Goal: Task Accomplishment & Management: Manage account settings

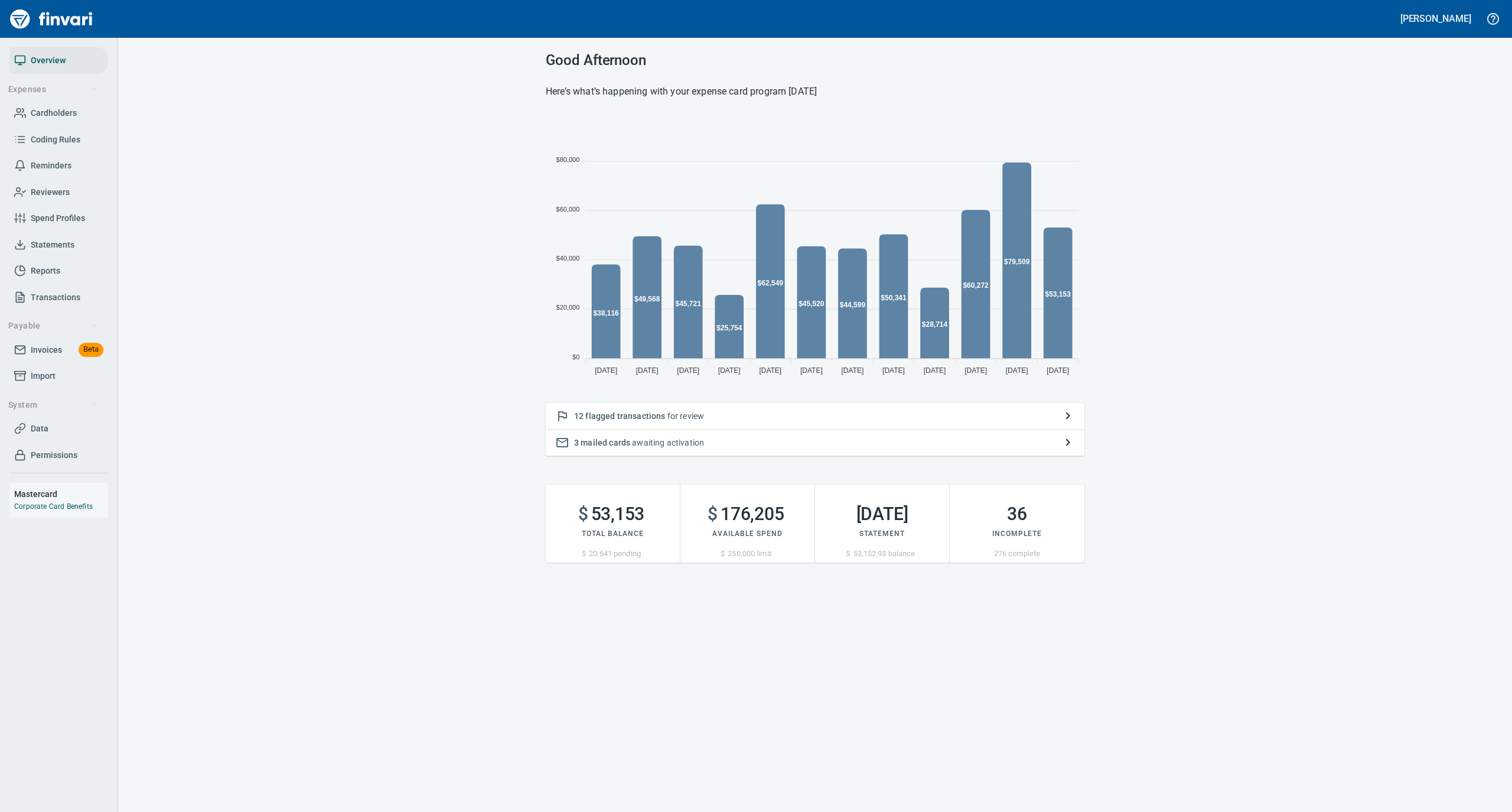
scroll to position [263, 527]
click at [49, 241] on span "Statements" at bounding box center [53, 245] width 44 height 15
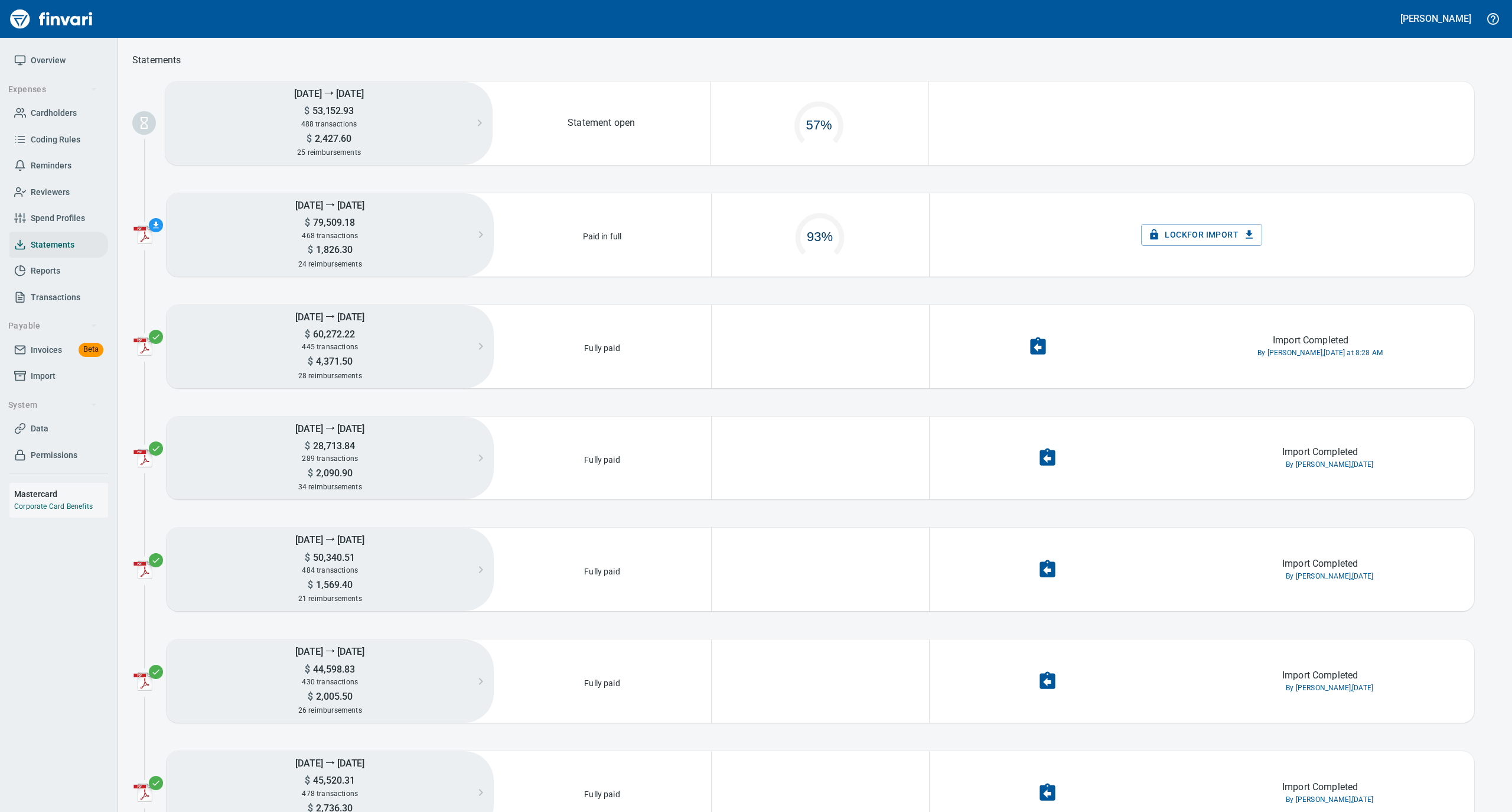
scroll to position [56, 204]
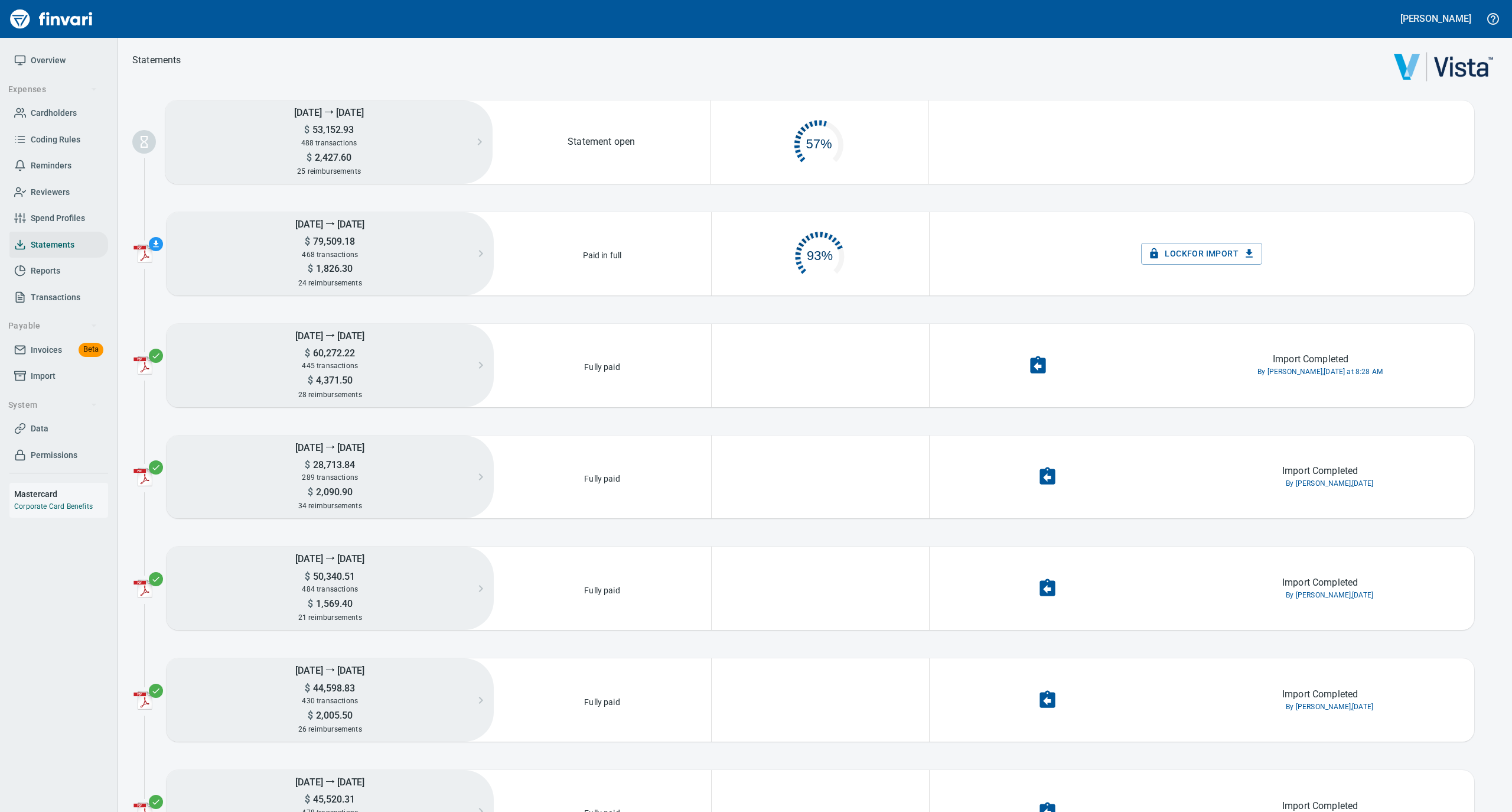
click at [53, 110] on span "Cardholders" at bounding box center [53, 114] width 46 height 15
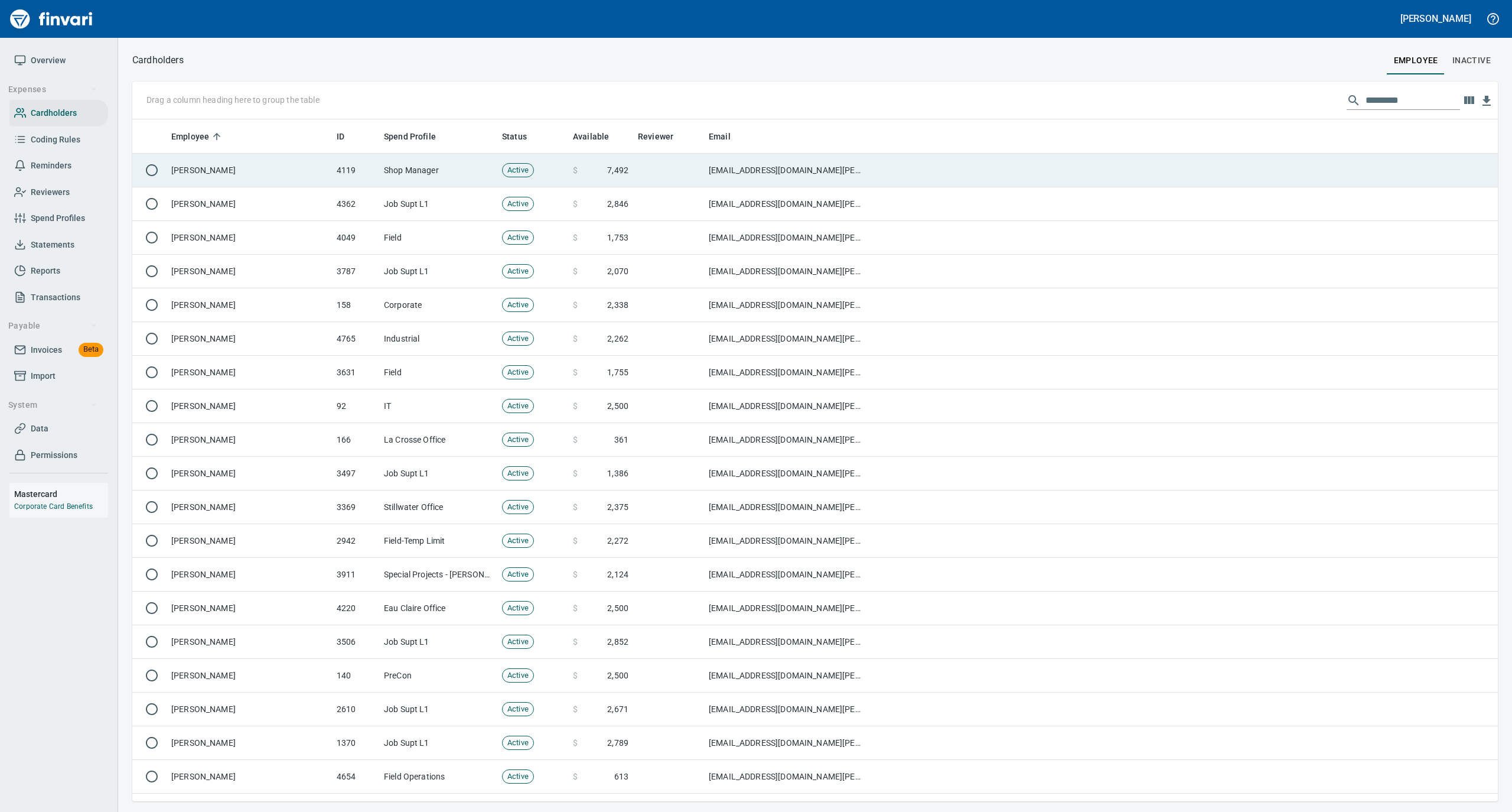
scroll to position [670, 1342]
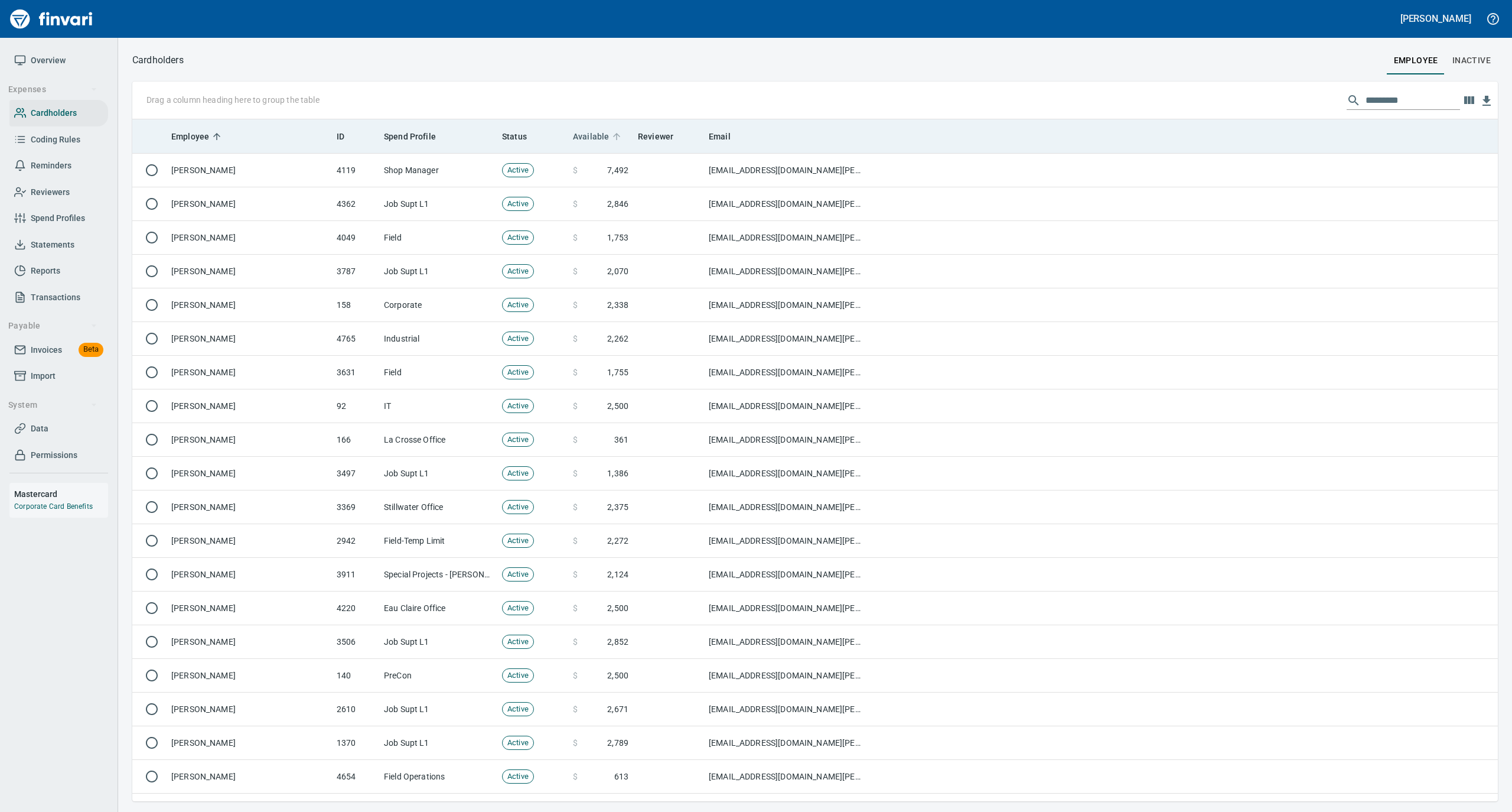
click at [616, 138] on icon at bounding box center [616, 136] width 10 height 10
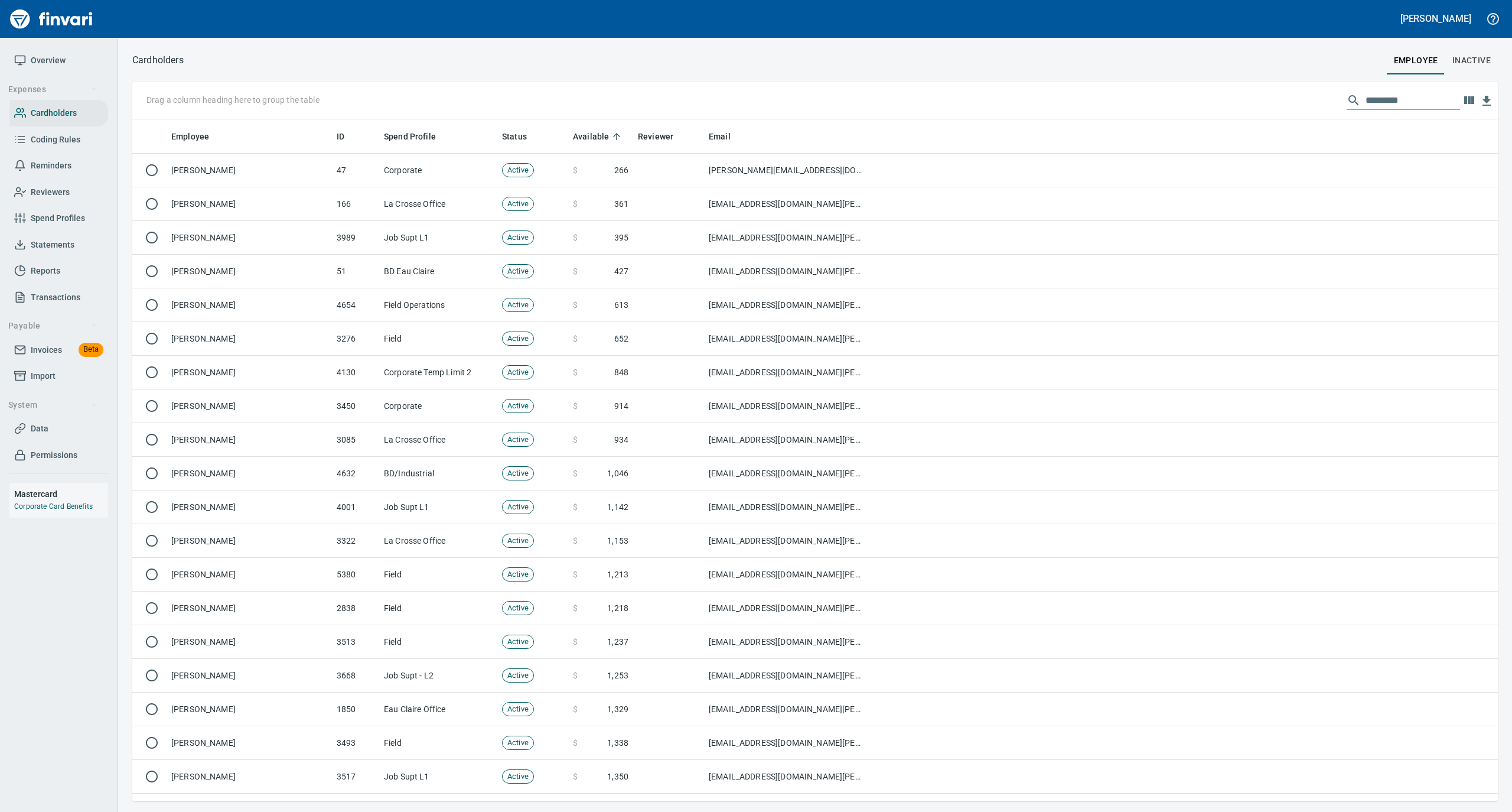
click at [58, 245] on span "Statements" at bounding box center [53, 245] width 44 height 15
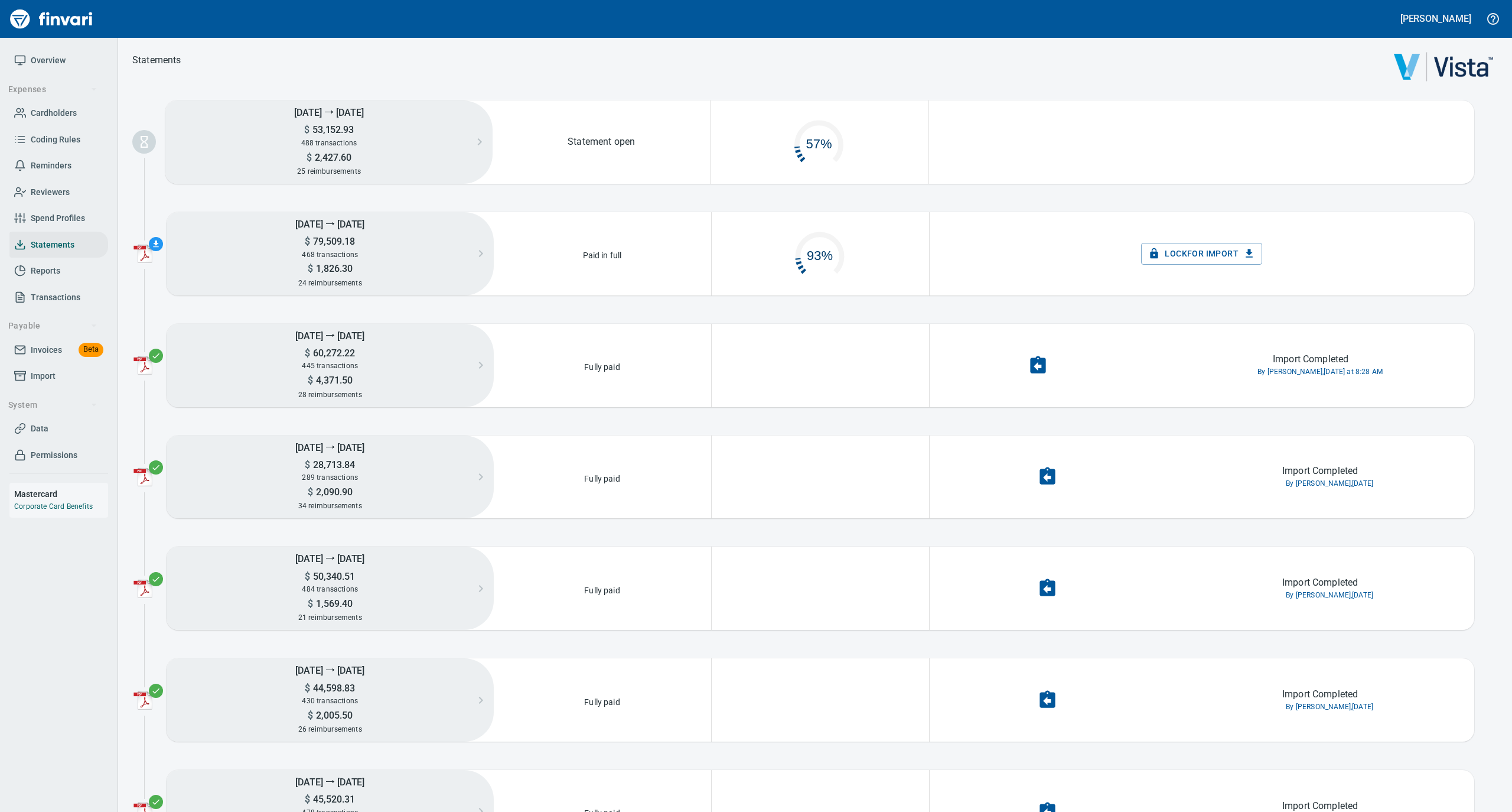
scroll to position [56, 204]
click at [40, 67] on span "Overview" at bounding box center [48, 61] width 35 height 15
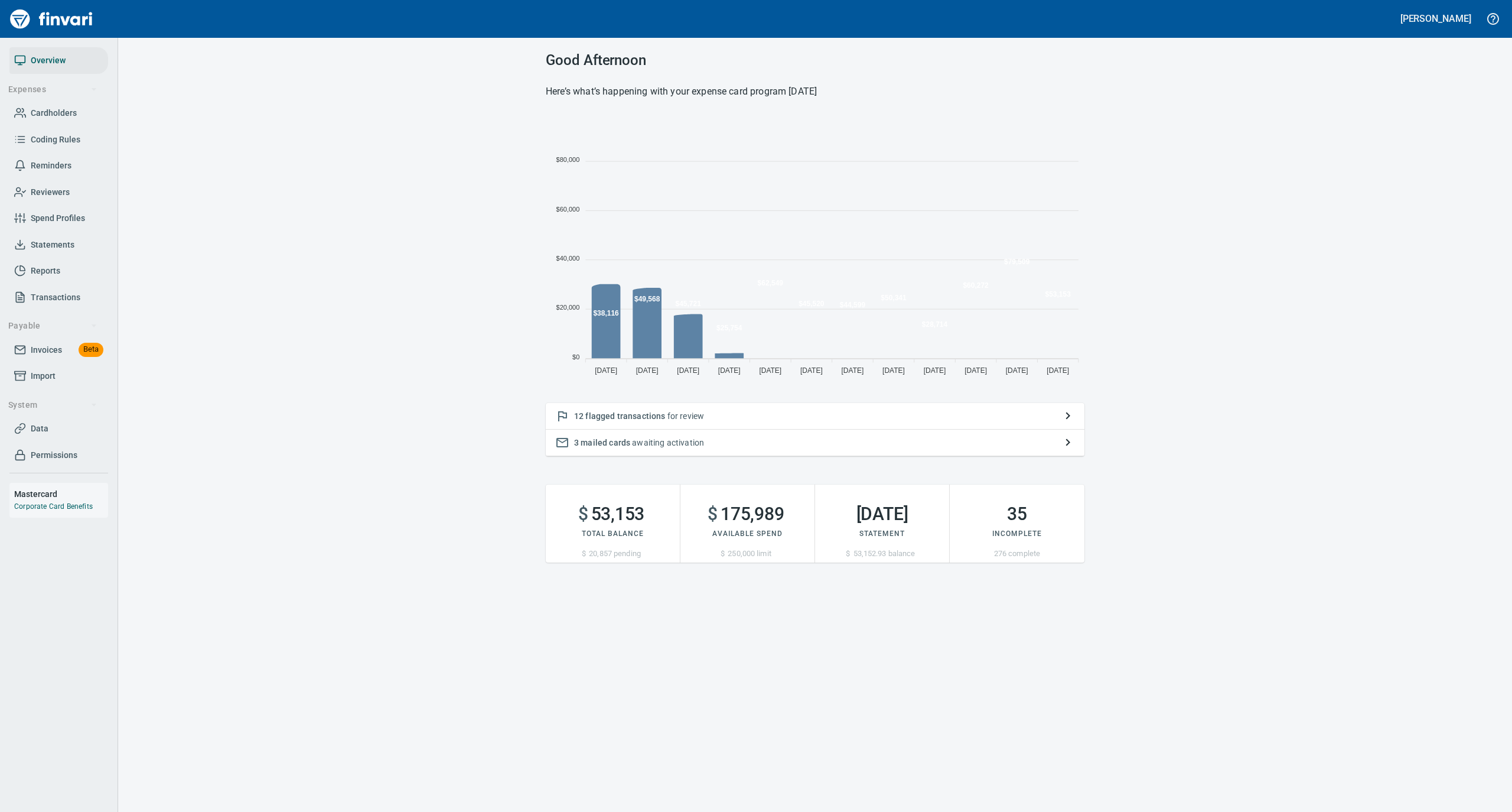
scroll to position [263, 527]
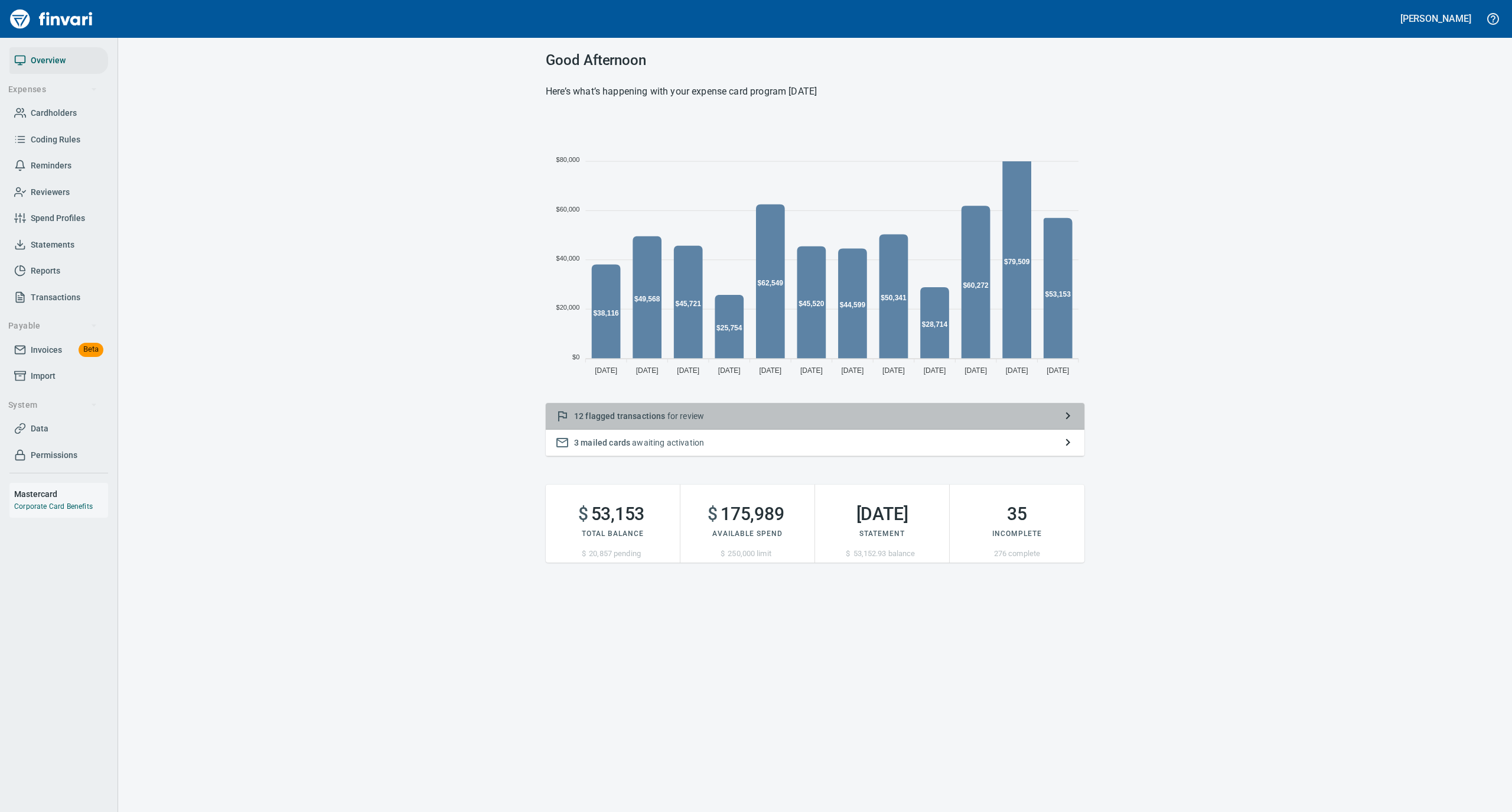
click at [688, 416] on p "12 flagged transactions for review" at bounding box center [815, 416] width 481 height 12
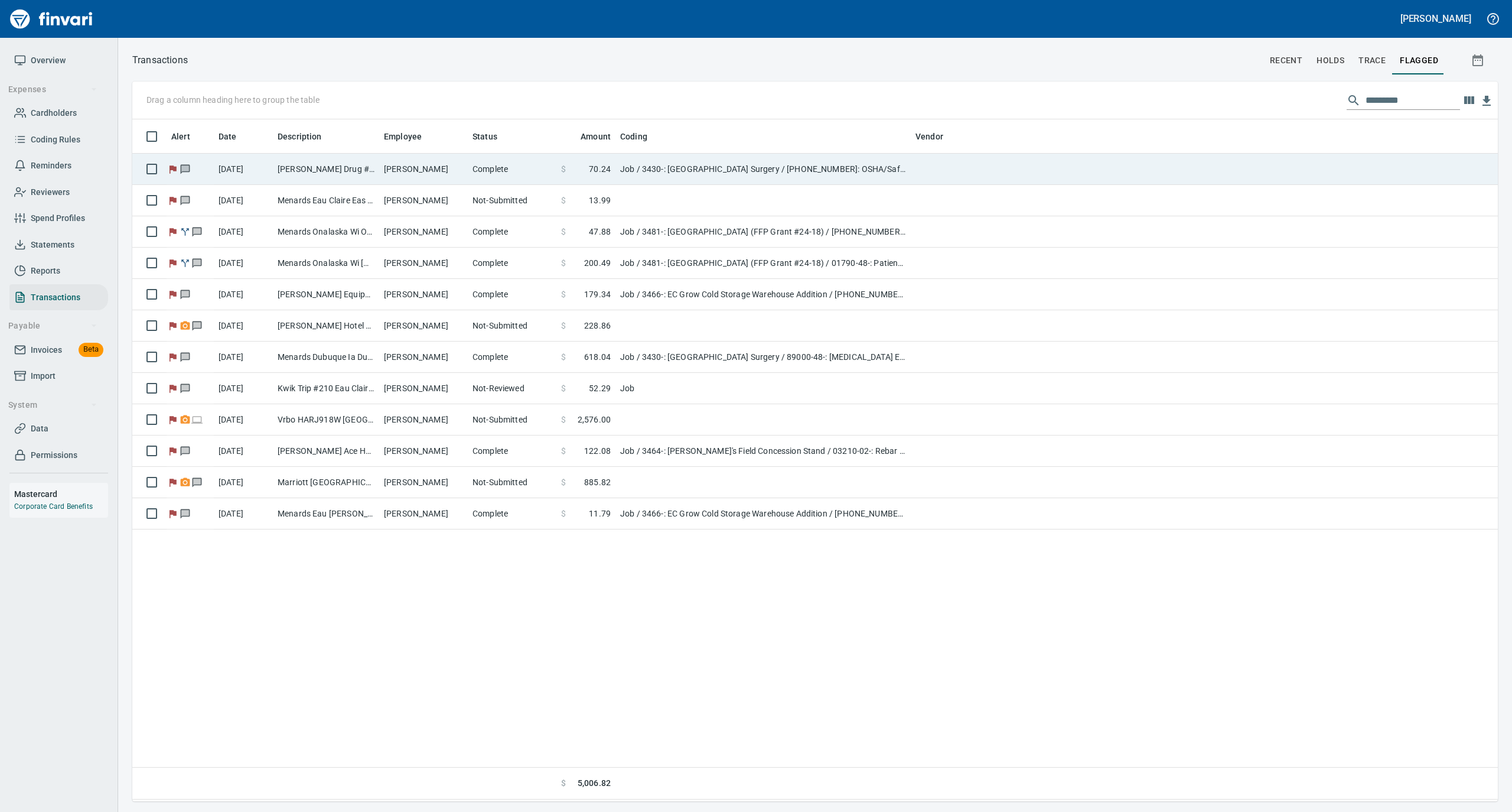
scroll to position [670, 1353]
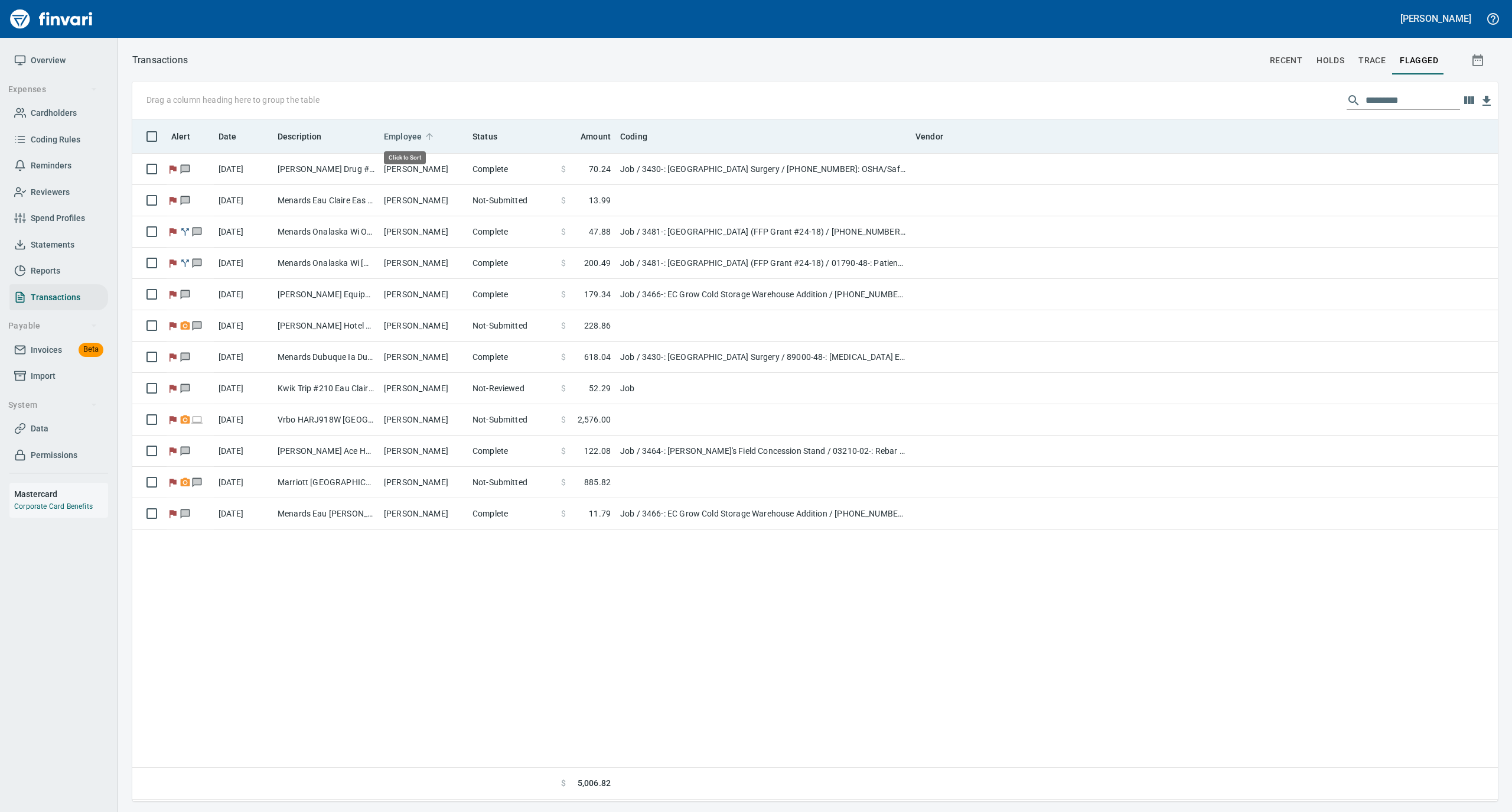
click at [428, 131] on icon at bounding box center [429, 136] width 10 height 10
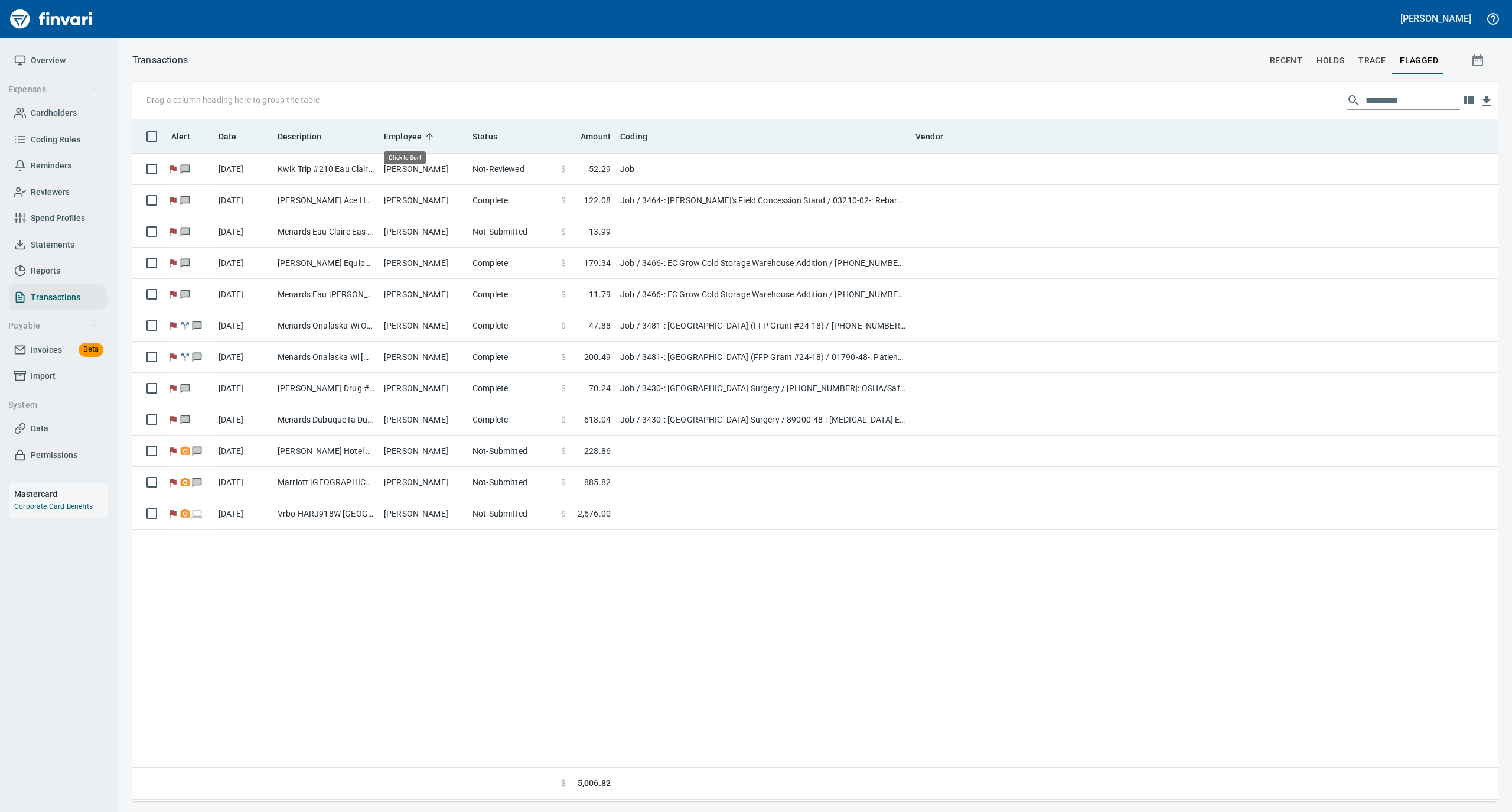
click at [428, 131] on icon at bounding box center [429, 136] width 10 height 10
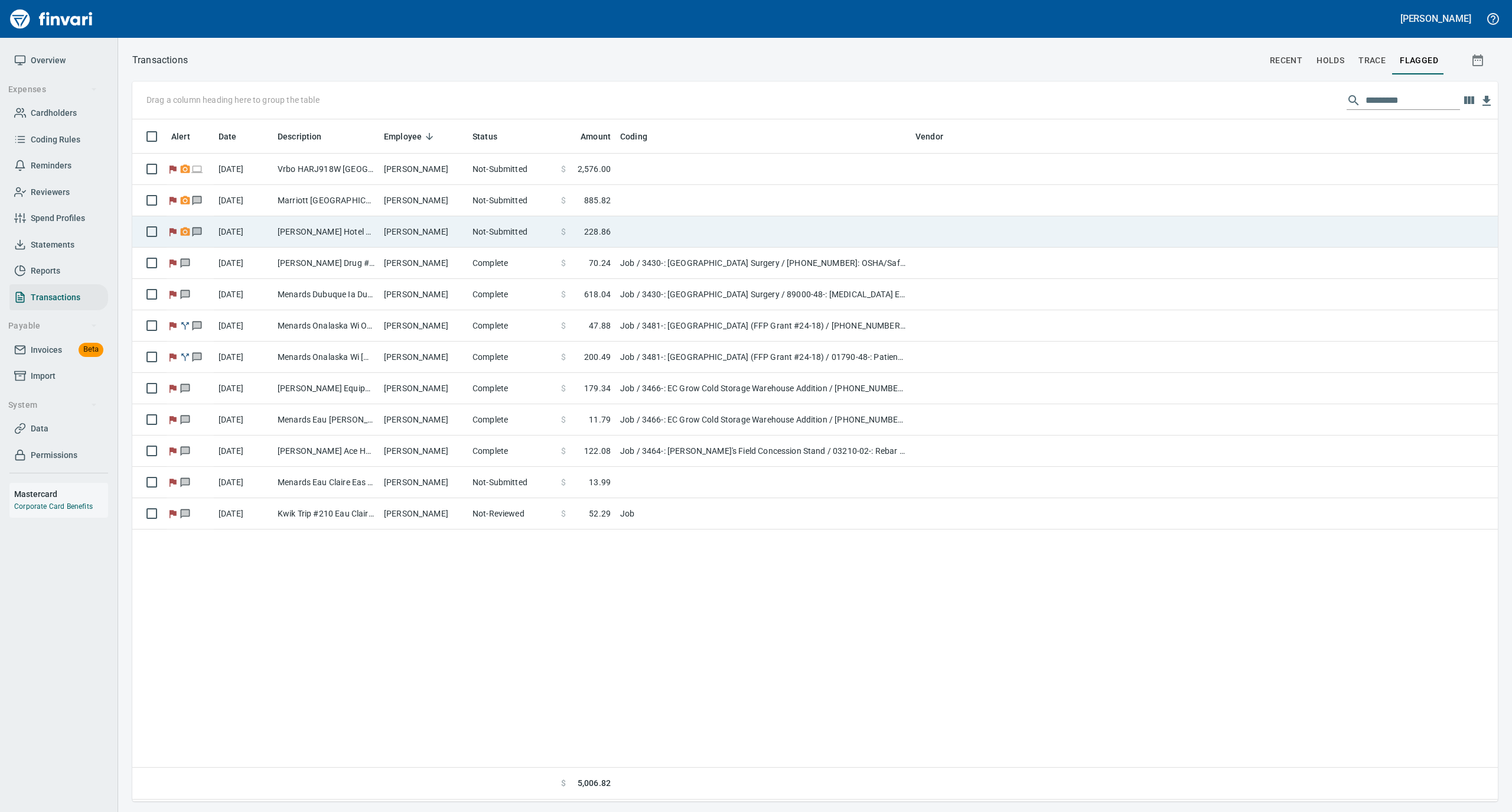
click at [413, 232] on td "[PERSON_NAME]" at bounding box center [423, 231] width 88 height 31
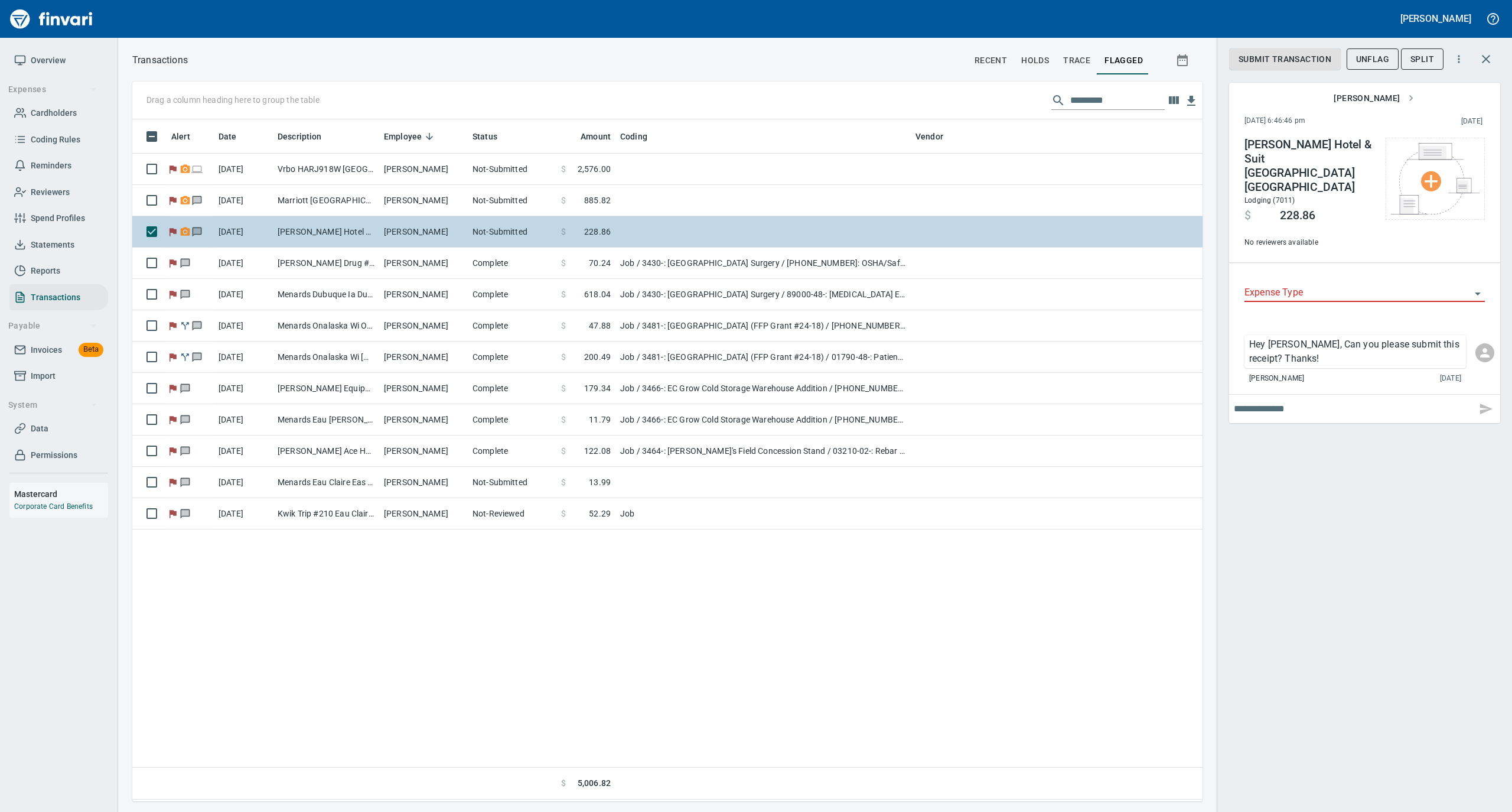
scroll to position [670, 1059]
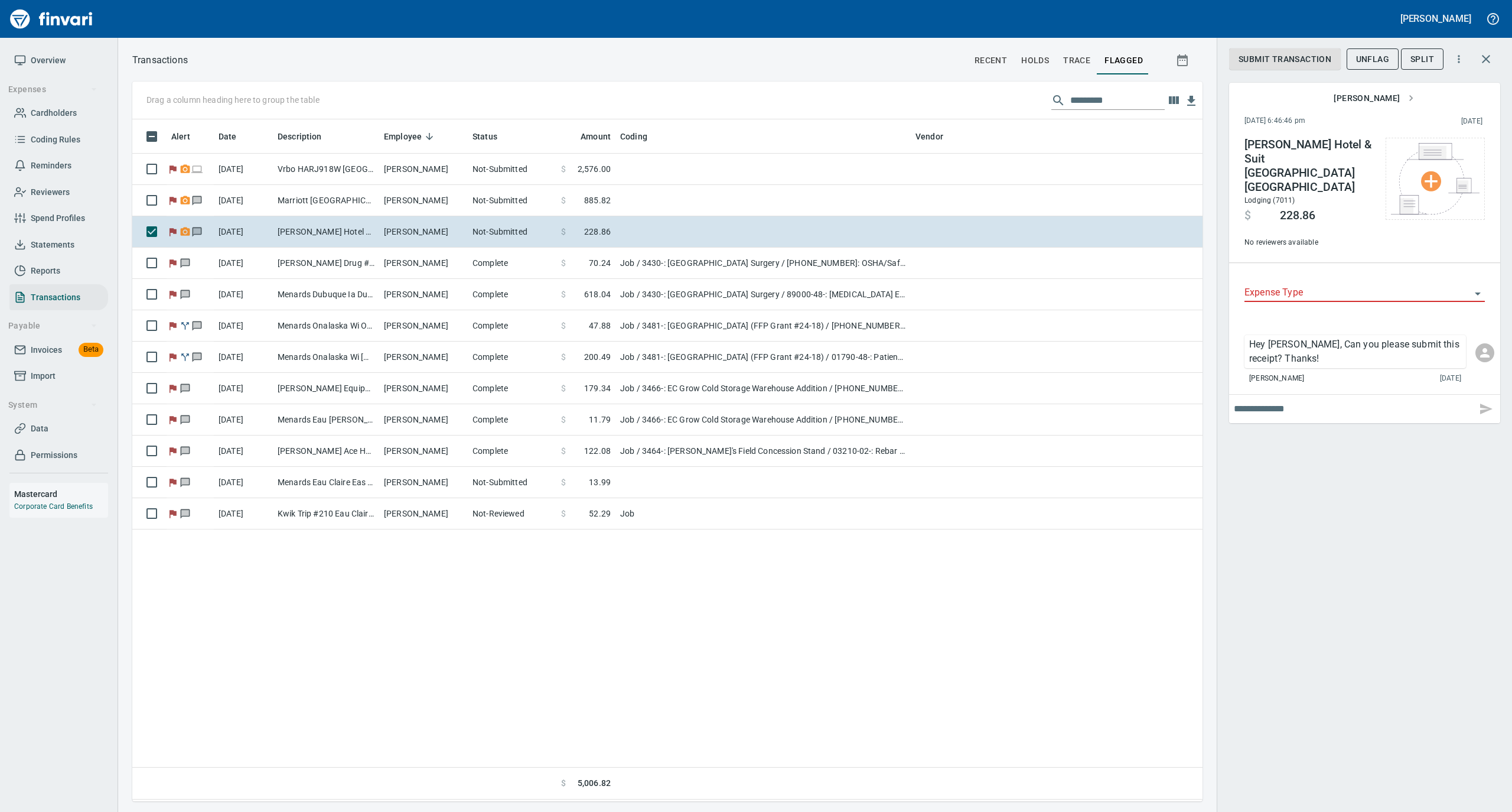
click at [37, 61] on span "Overview" at bounding box center [48, 61] width 35 height 15
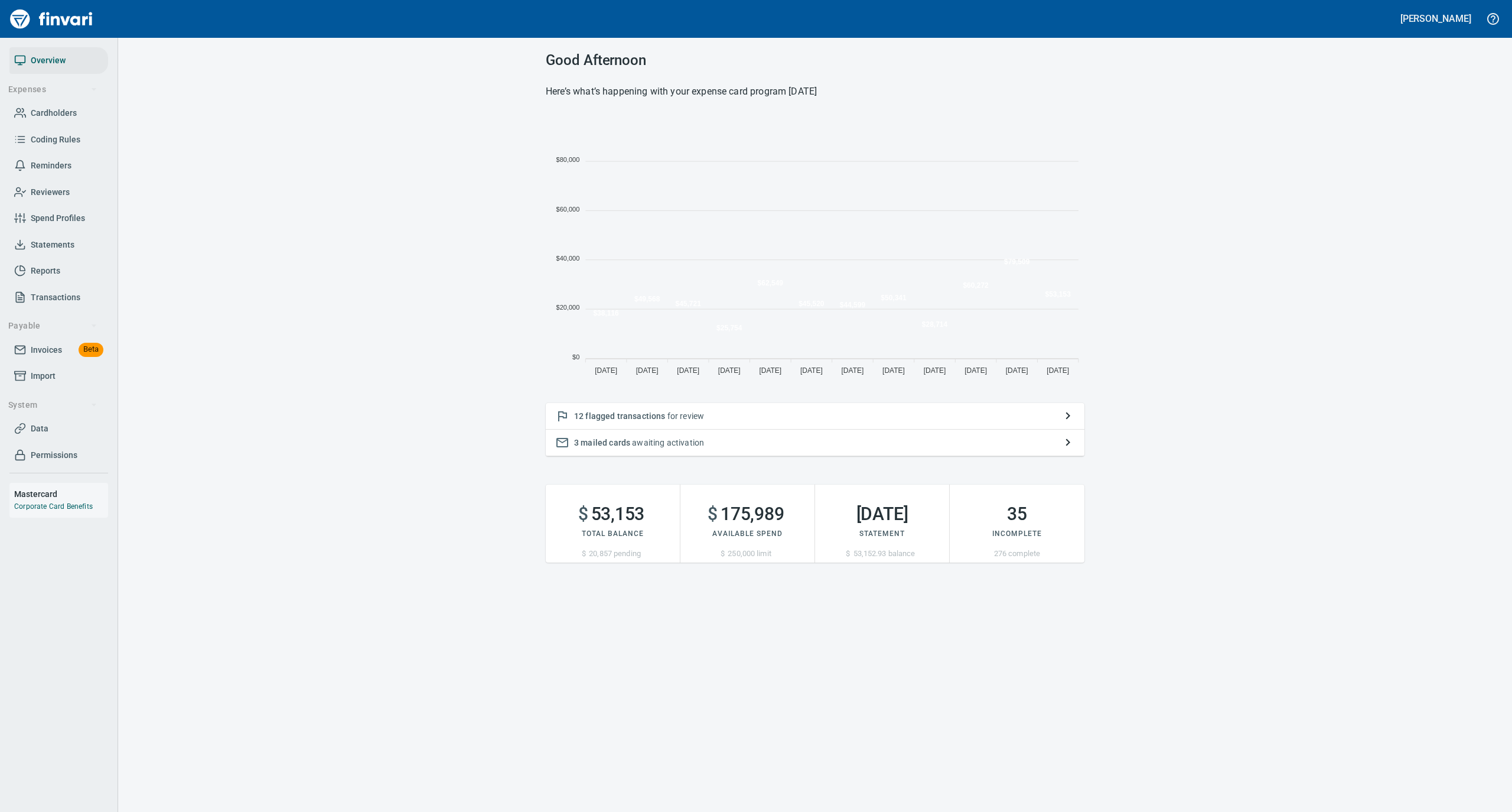
scroll to position [263, 527]
